Goal: Information Seeking & Learning: Learn about a topic

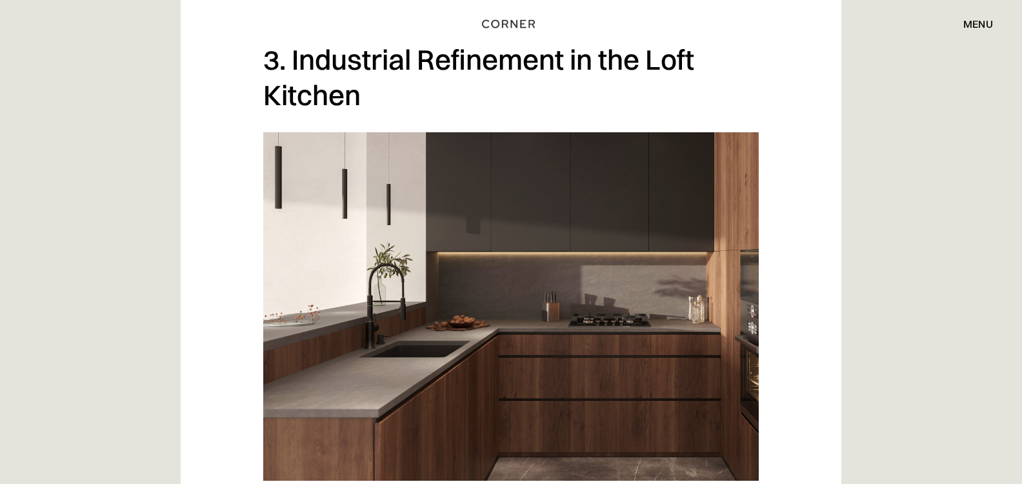
scroll to position [2236, 0]
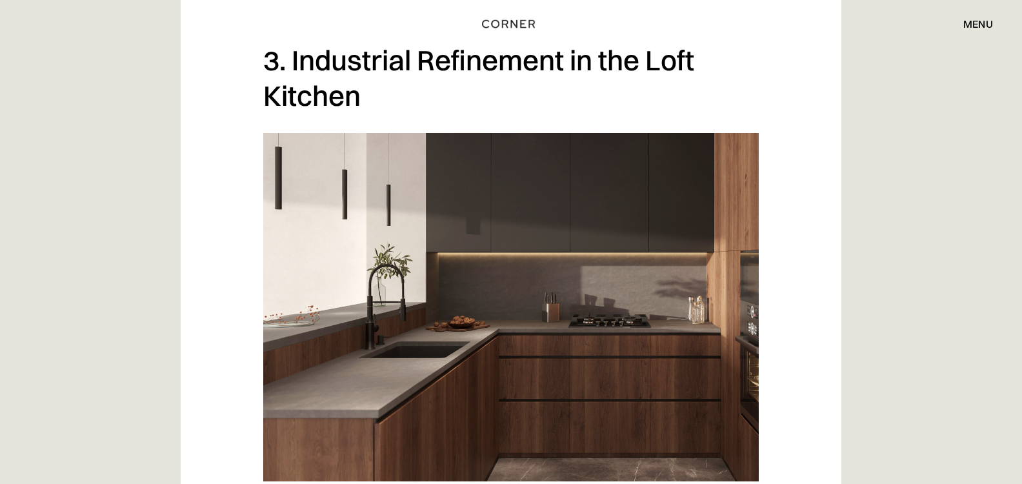
drag, startPoint x: 542, startPoint y: 356, endPoint x: 436, endPoint y: 356, distance: 106.5
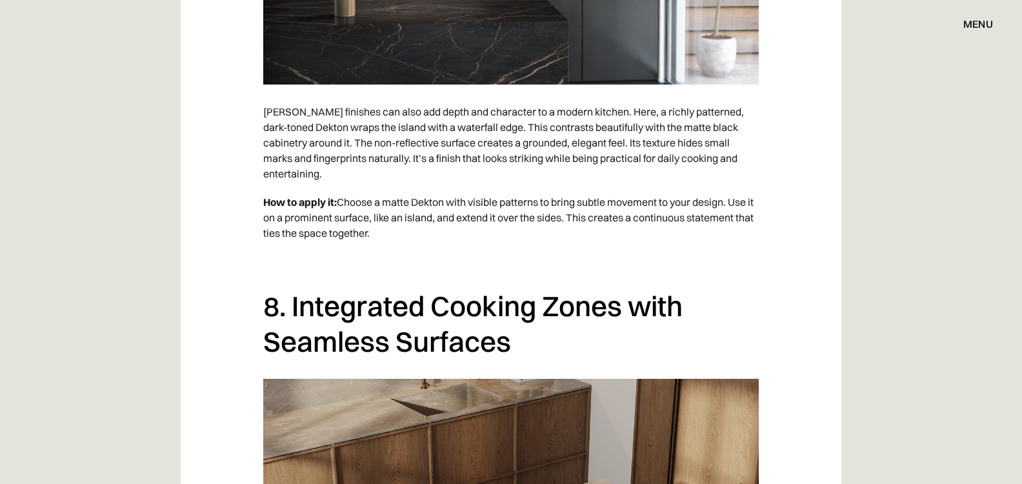
scroll to position [4771, 0]
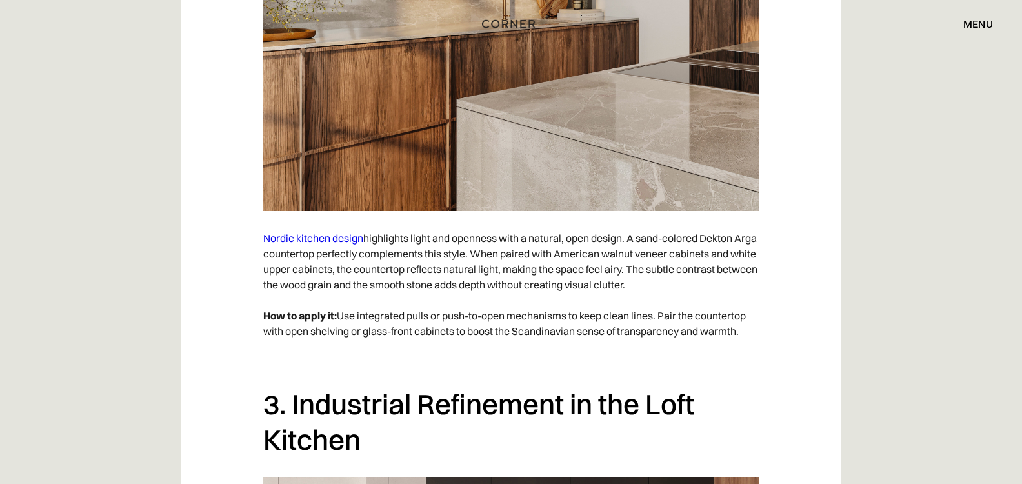
scroll to position [1912, 0]
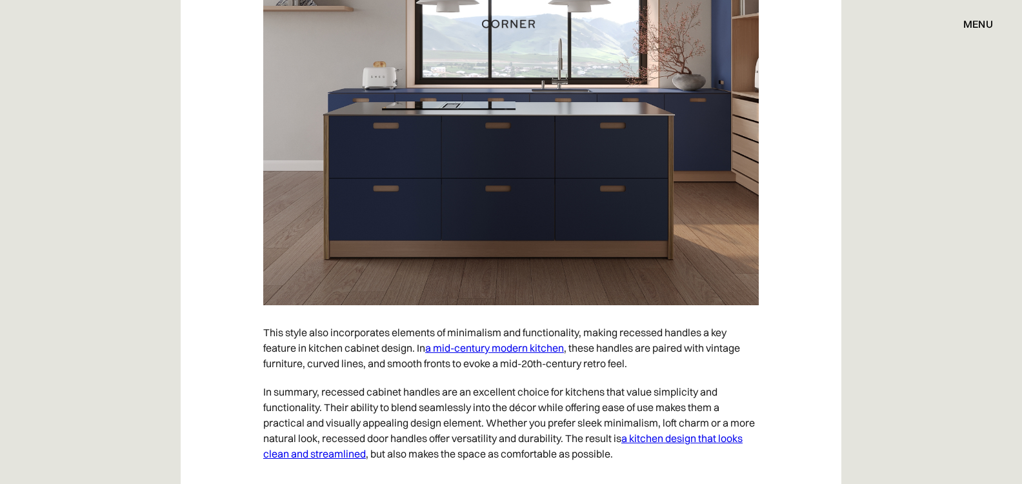
scroll to position [6808, 0]
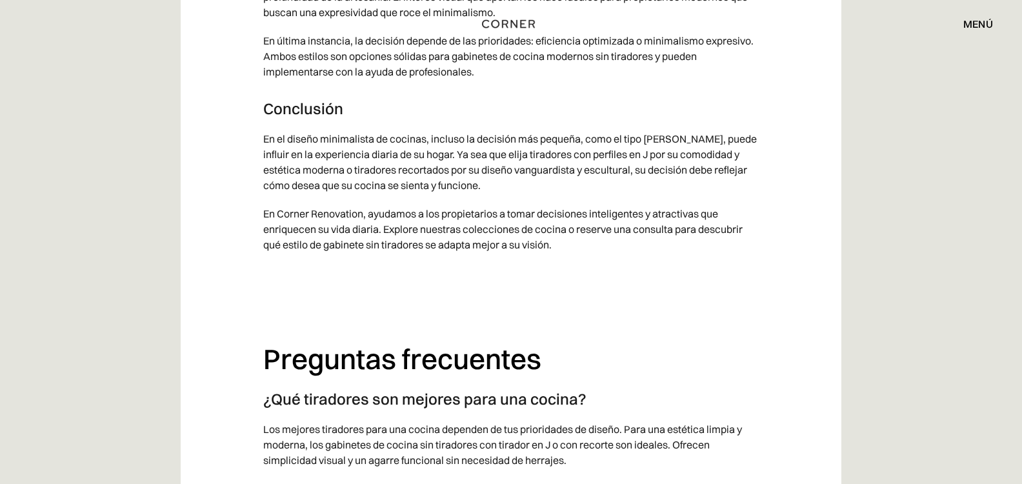
scroll to position [6139, 0]
